Goal: Task Accomplishment & Management: Use online tool/utility

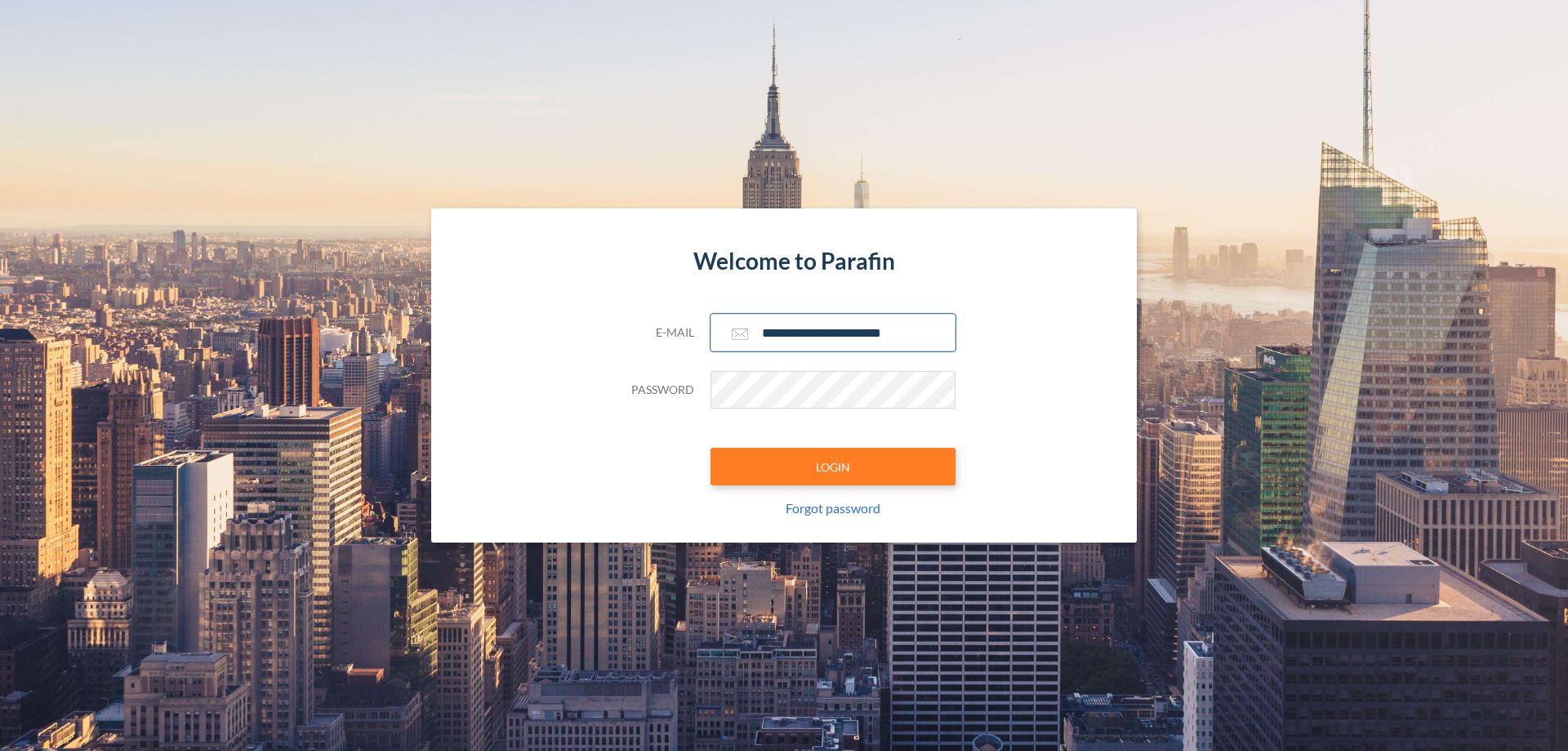
type input "**********"
click at [833, 466] on button "LOGIN" at bounding box center [832, 466] width 245 height 38
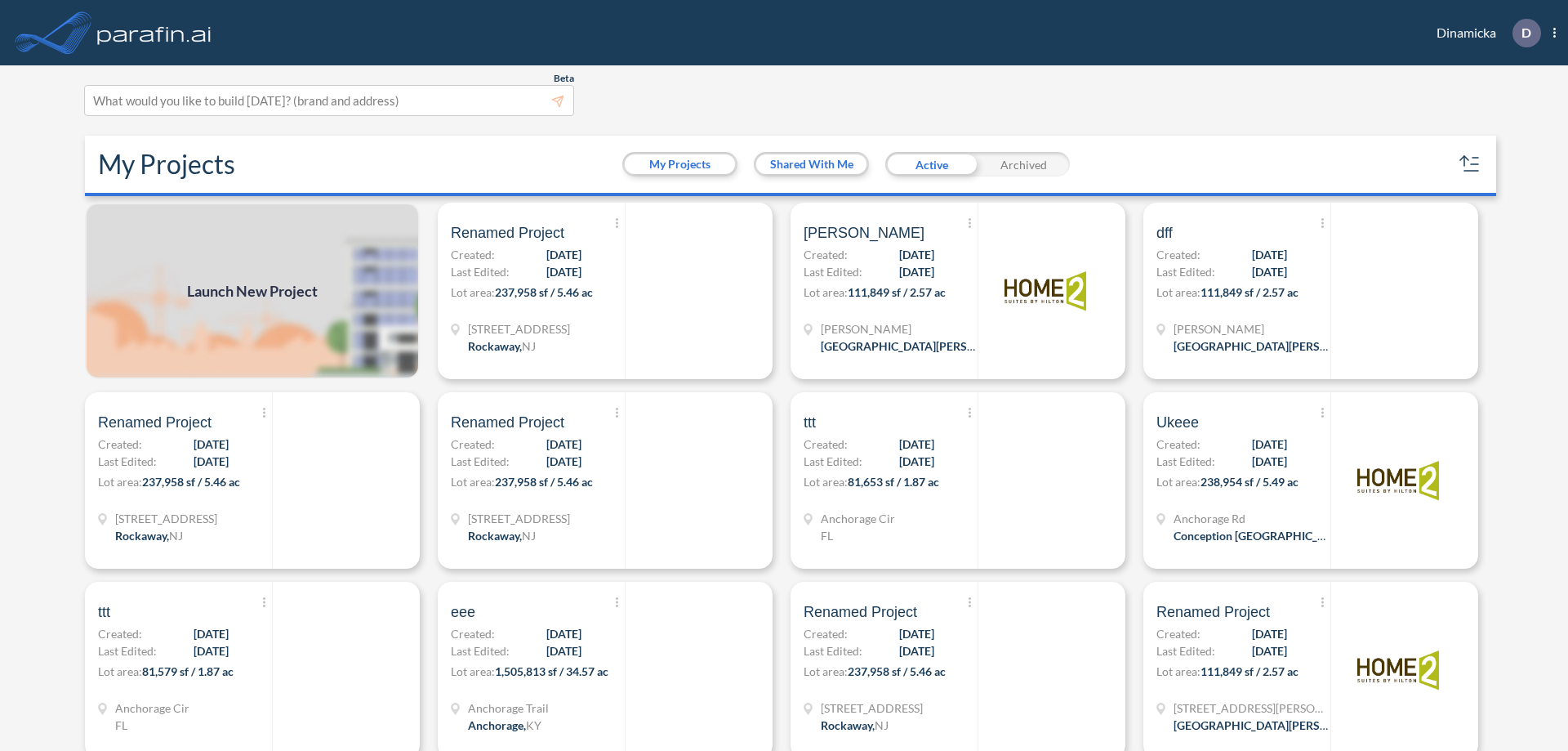
scroll to position [4, 0]
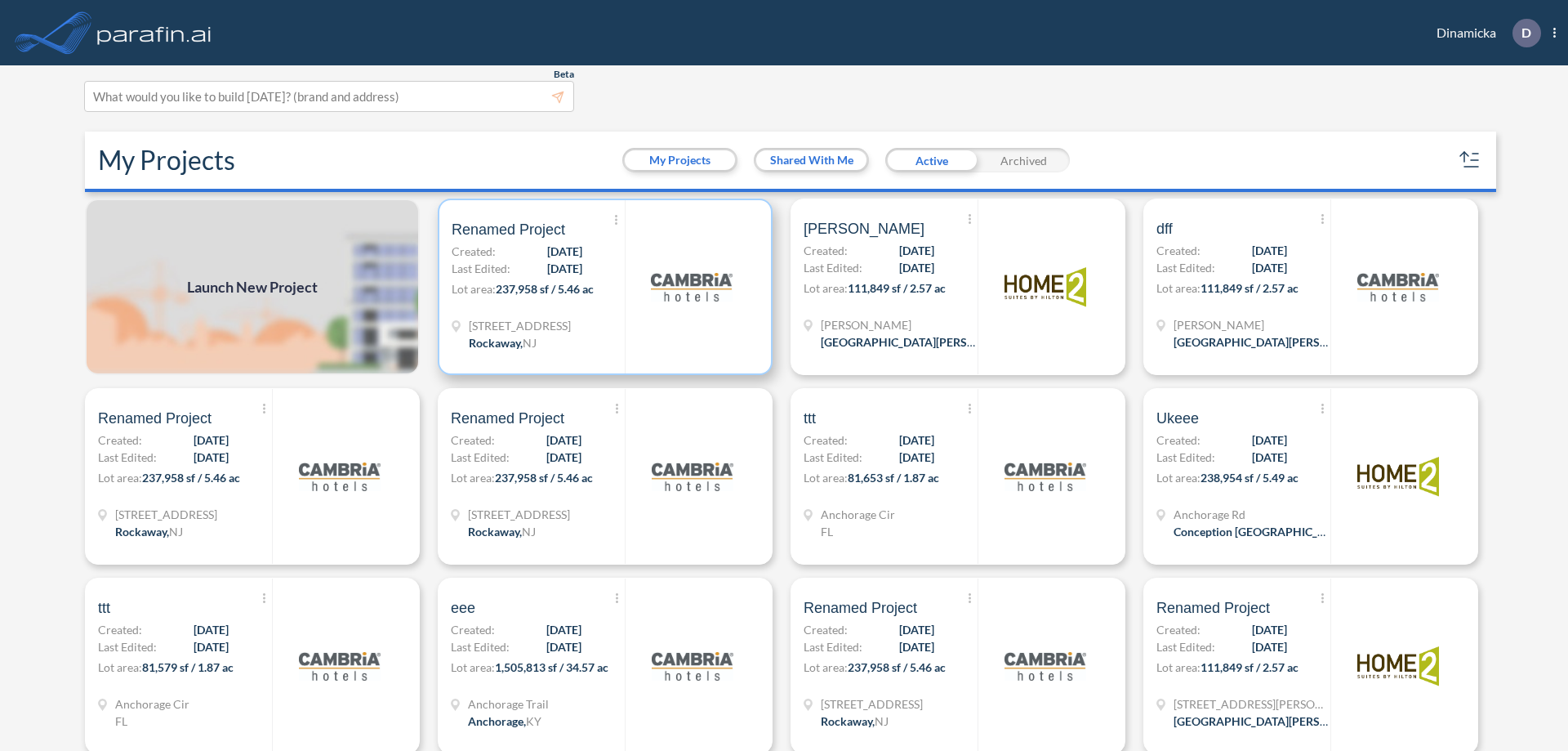
click at [602, 287] on p "Lot area: 237,958 sf / 5.46 ac" at bounding box center [538, 292] width 173 height 23
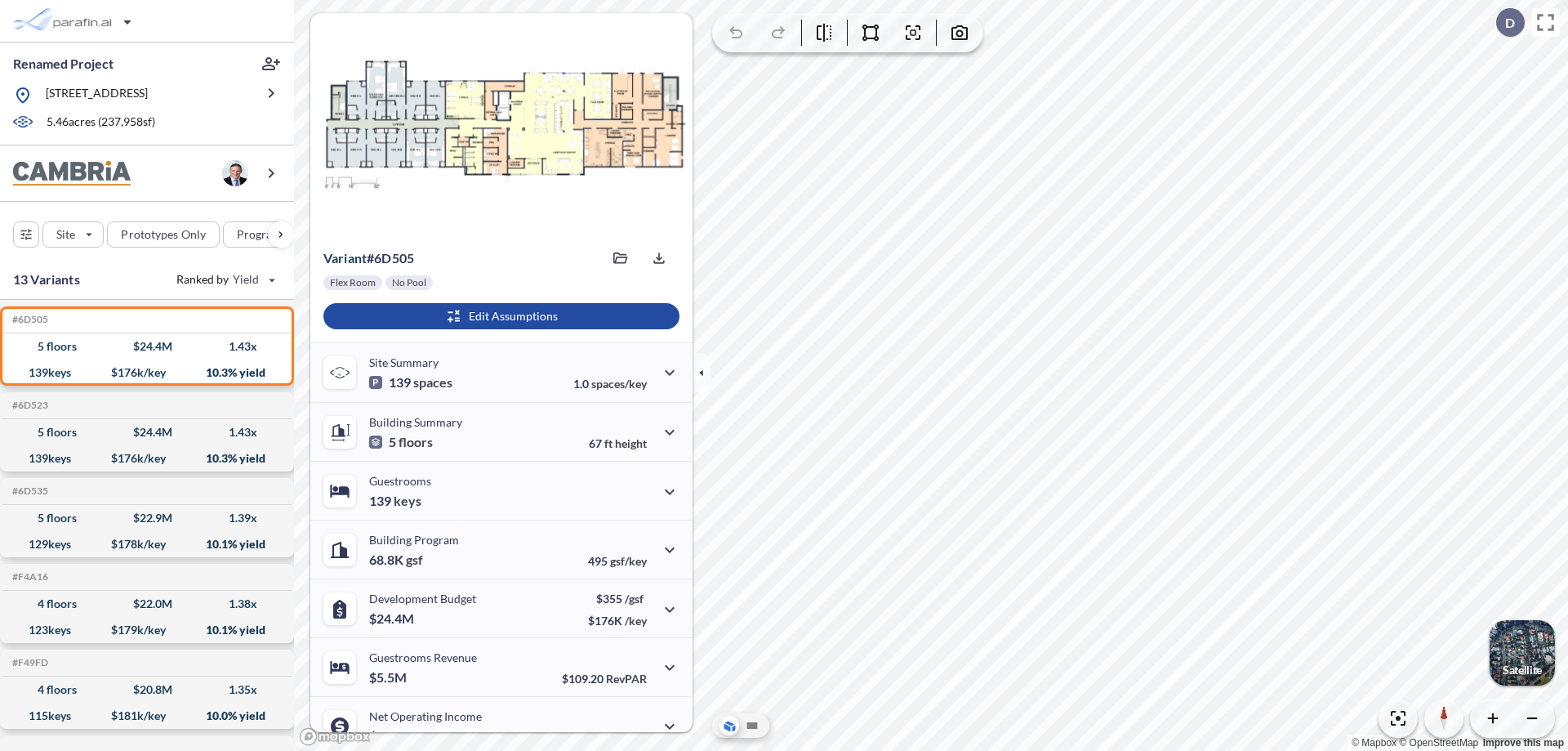
scroll to position [83, 0]
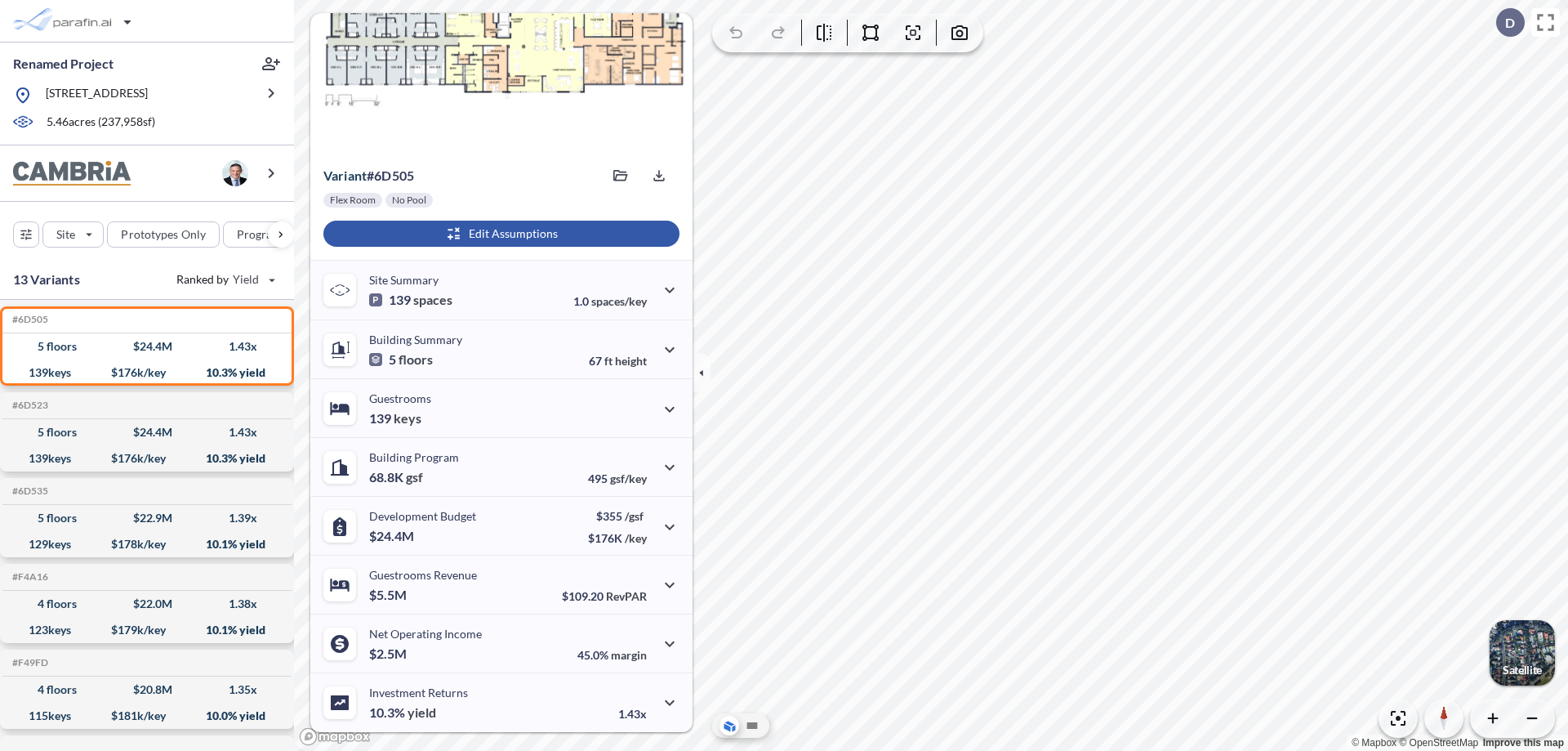
click at [499, 234] on div "button" at bounding box center [501, 234] width 357 height 26
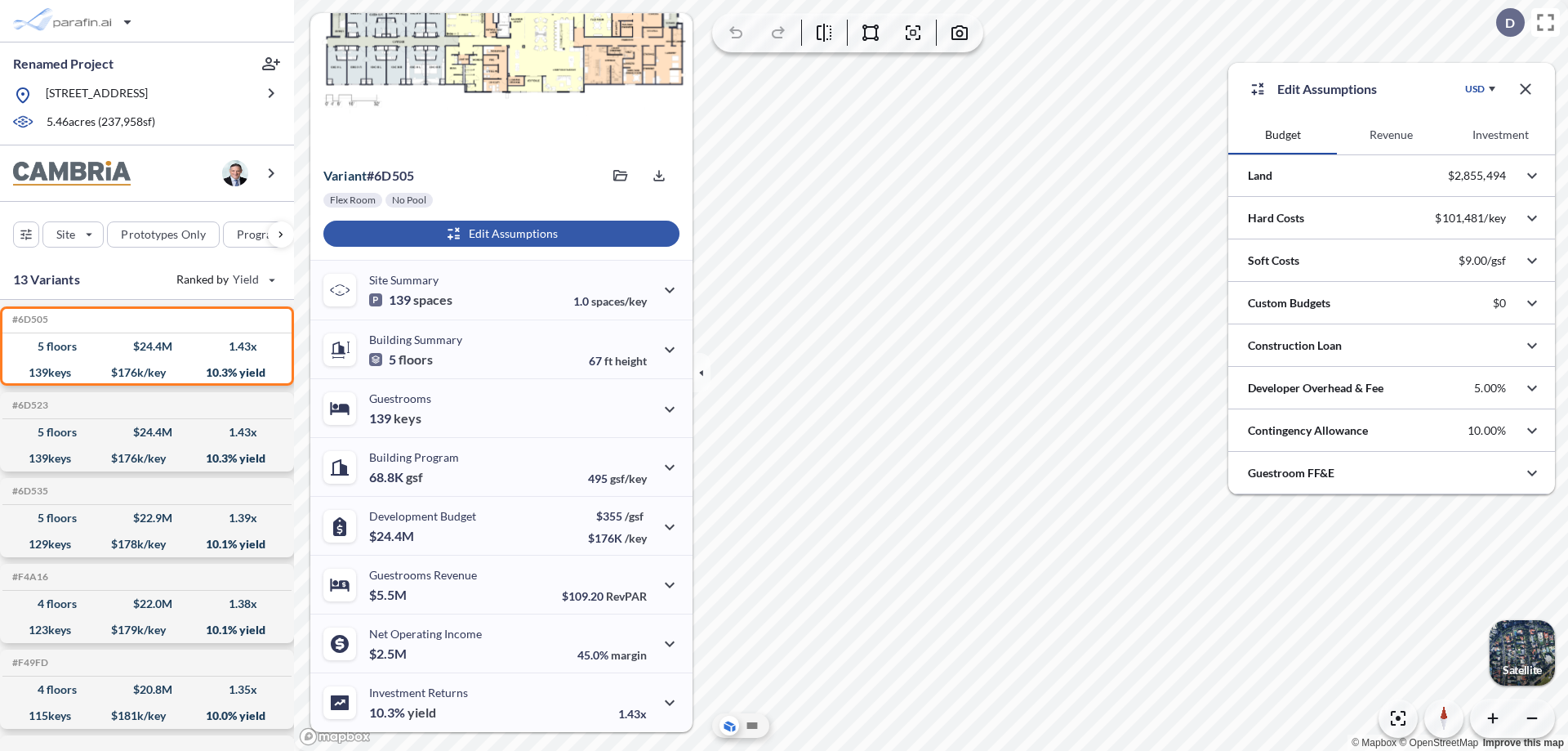
click at [1391, 135] on button "Revenue" at bounding box center [1391, 135] width 109 height 40
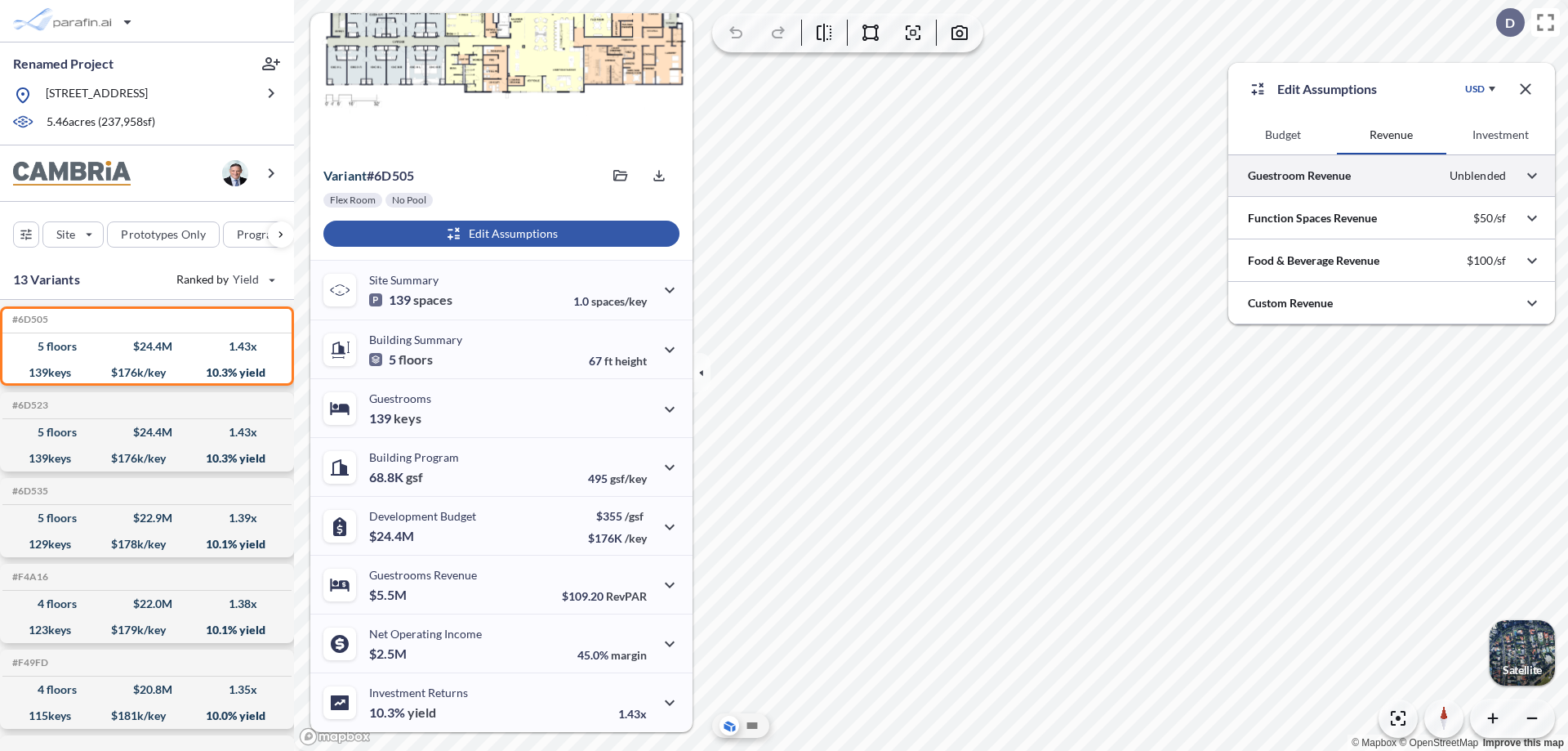
click at [1392, 176] on div at bounding box center [1392, 175] width 327 height 41
